Goal: Task Accomplishment & Management: Manage account settings

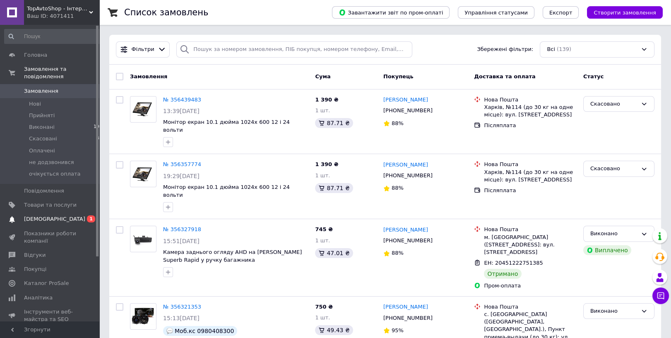
click at [63, 212] on link "Сповіщення 0 1" at bounding box center [53, 219] width 107 height 14
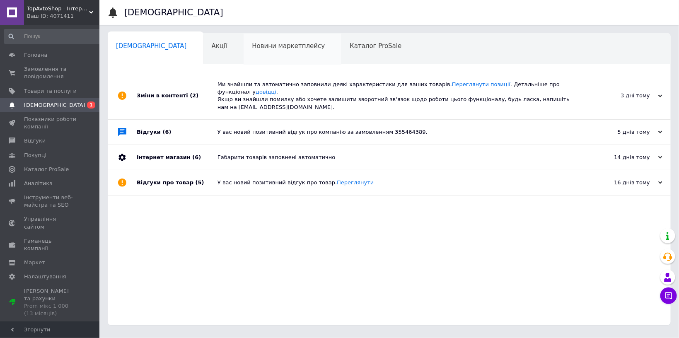
click at [247, 54] on div "Новини маркетплейсу 0" at bounding box center [292, 49] width 98 height 31
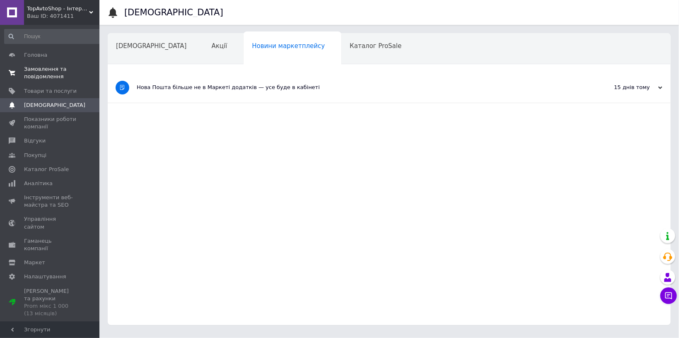
click at [55, 65] on link "Замовлення та повідомлення 0 0" at bounding box center [53, 73] width 107 height 22
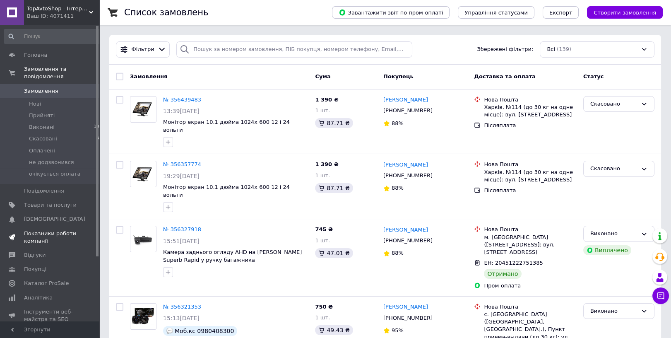
click at [43, 230] on span "Показники роботи компанії" at bounding box center [50, 237] width 53 height 15
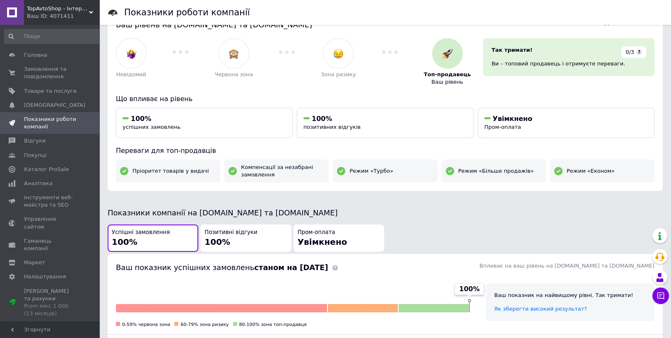
scroll to position [44, 0]
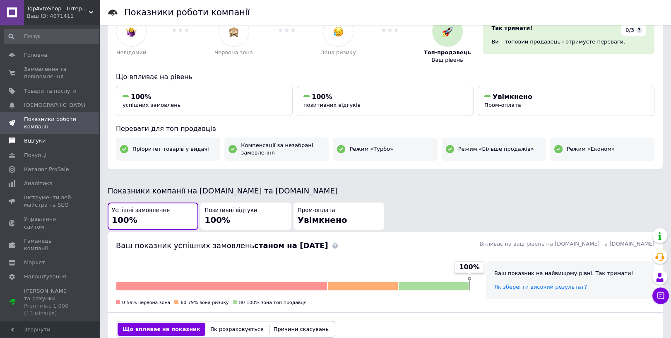
click at [39, 141] on span "Відгуки" at bounding box center [35, 140] width 22 height 7
